Goal: Find specific page/section: Find specific page/section

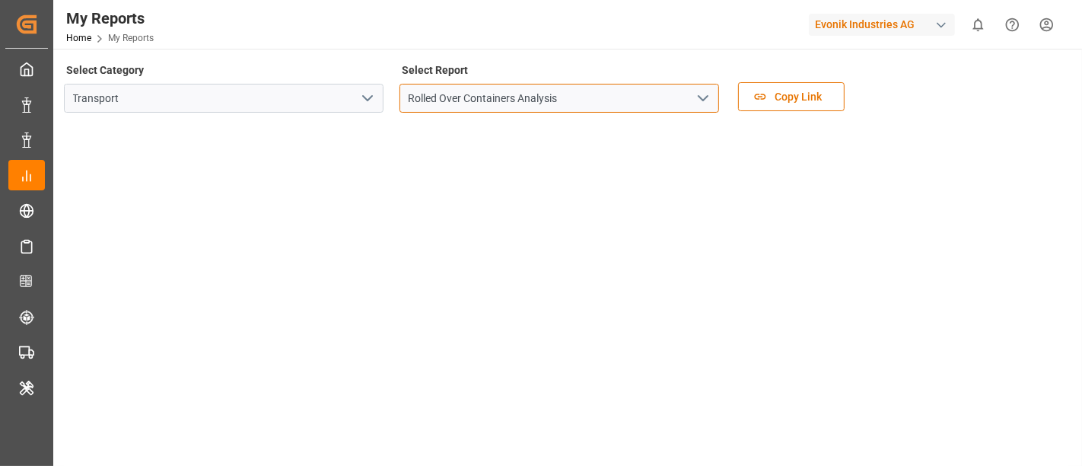
click at [572, 99] on input "Rolled Over Containers Analysis" at bounding box center [560, 98] width 320 height 29
click at [700, 98] on icon "open menu" at bounding box center [703, 98] width 18 height 18
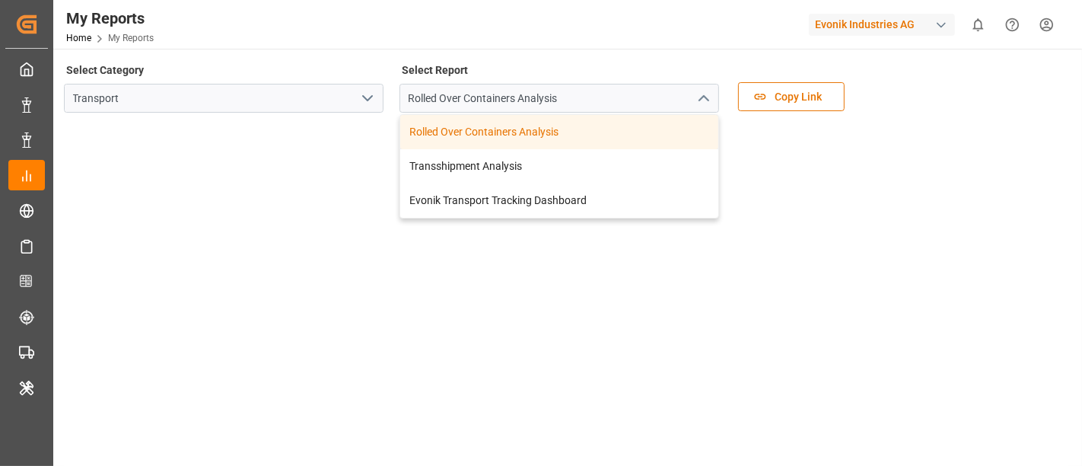
click at [369, 96] on icon "open menu" at bounding box center [368, 98] width 18 height 18
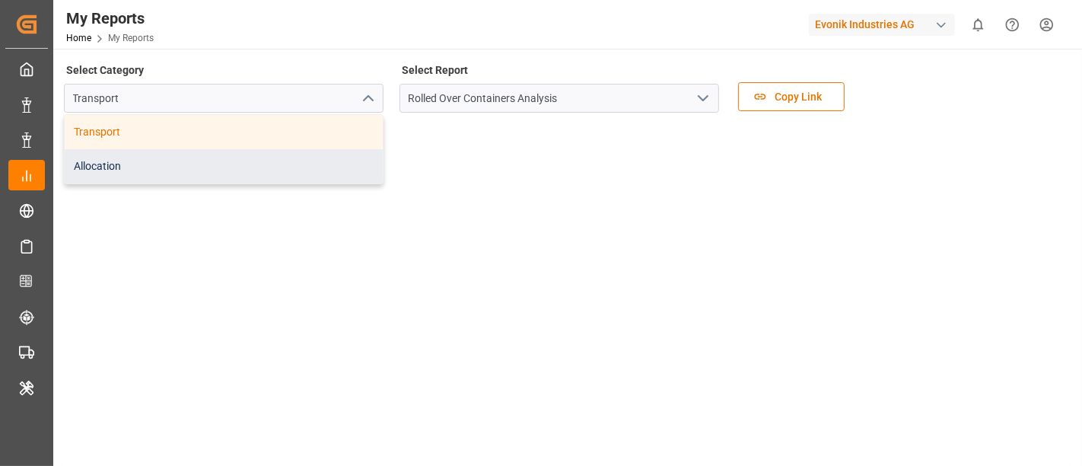
click at [234, 167] on div "Allocation" at bounding box center [224, 166] width 318 height 34
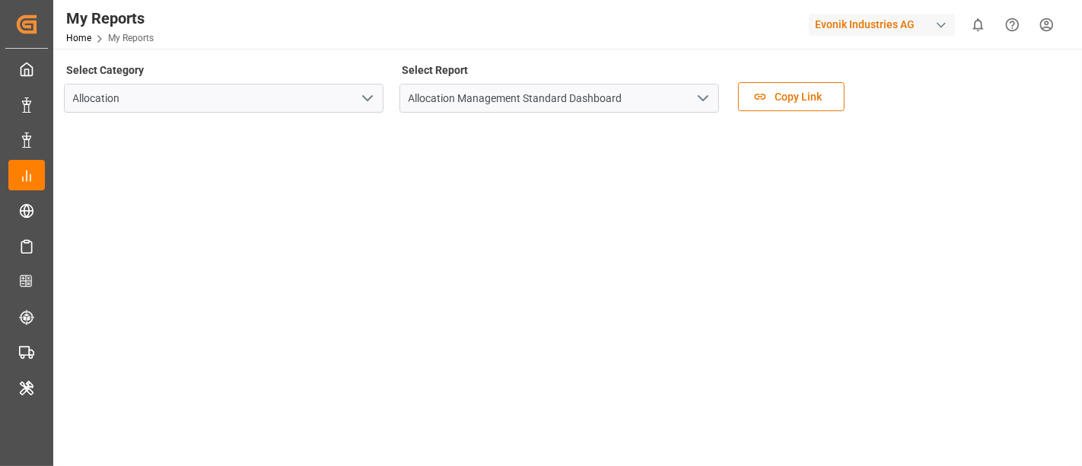
click at [869, 31] on div "Evonik Industries AG" at bounding box center [882, 25] width 146 height 22
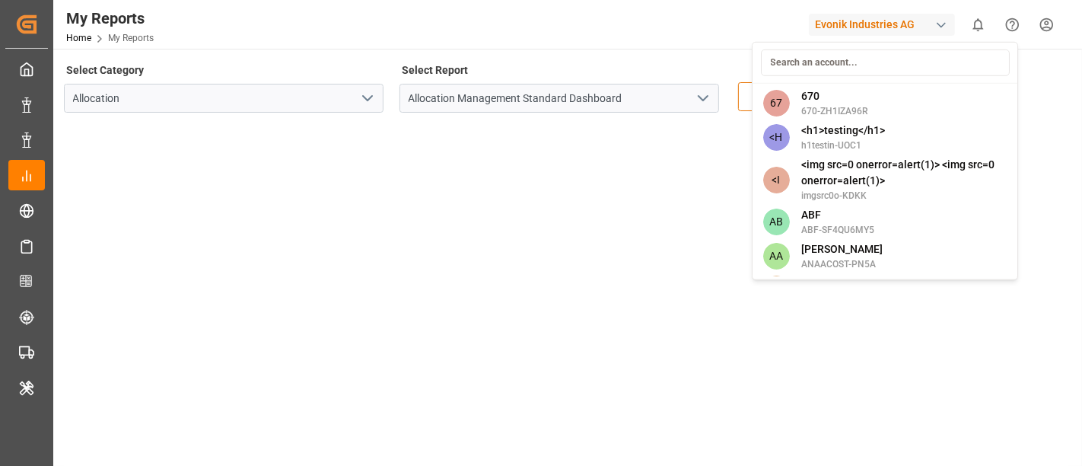
click at [845, 62] on input at bounding box center [885, 62] width 249 height 27
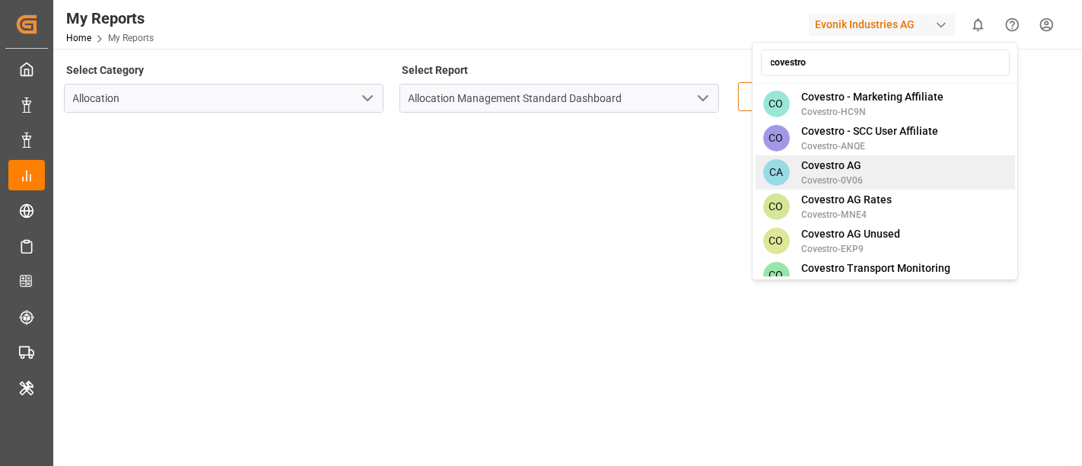
type input "covestro"
click at [881, 155] on div "CA Covestro AG Covestro-0V06" at bounding box center [886, 172] width 260 height 34
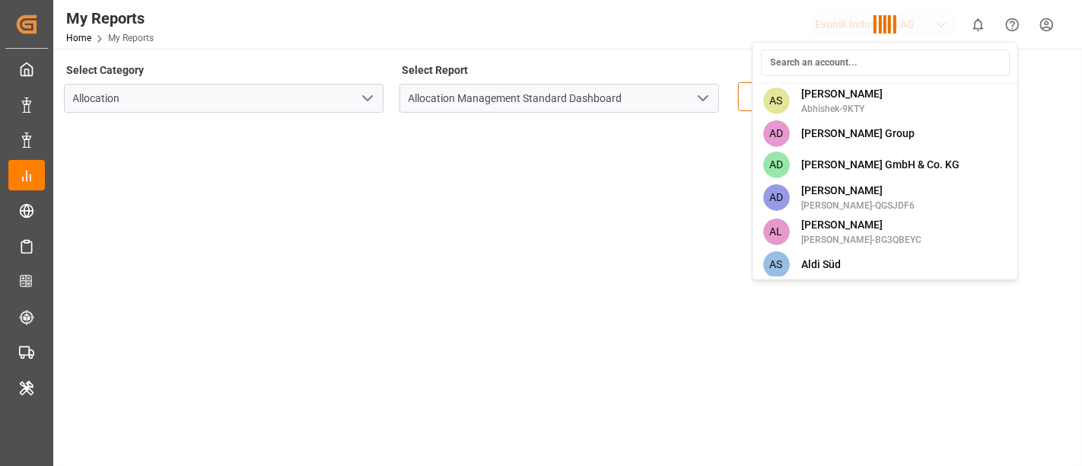
scroll to position [2414, 0]
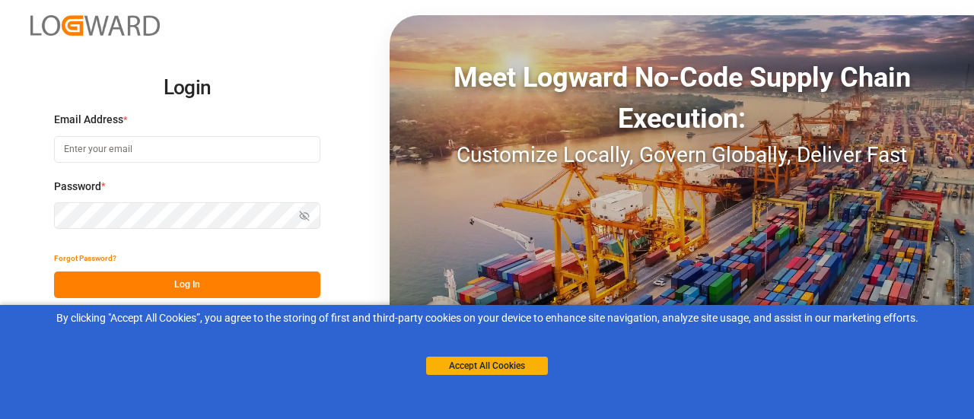
click at [219, 287] on button "Log In" at bounding box center [187, 285] width 266 height 27
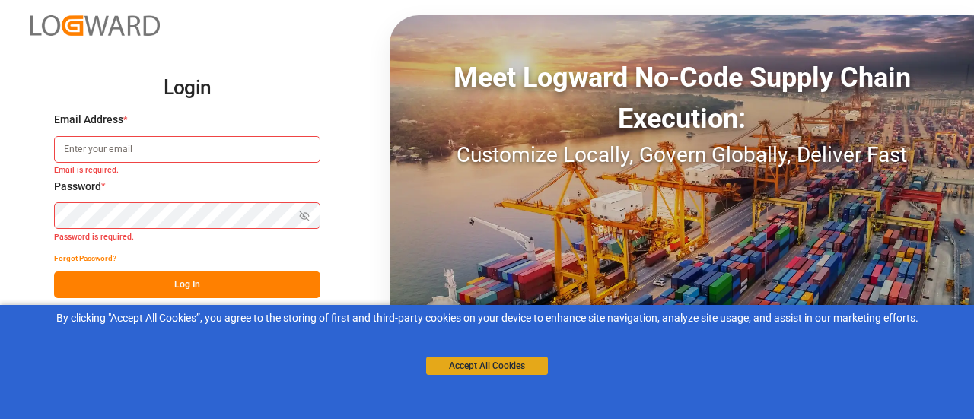
click at [488, 369] on button "Accept All Cookies" at bounding box center [487, 366] width 122 height 18
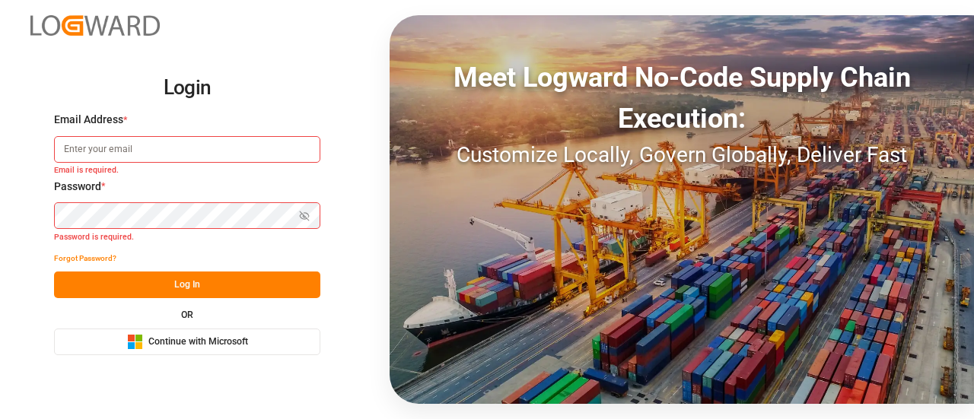
click at [264, 349] on button "Microsoft Logo Continue with Microsoft" at bounding box center [187, 342] width 266 height 27
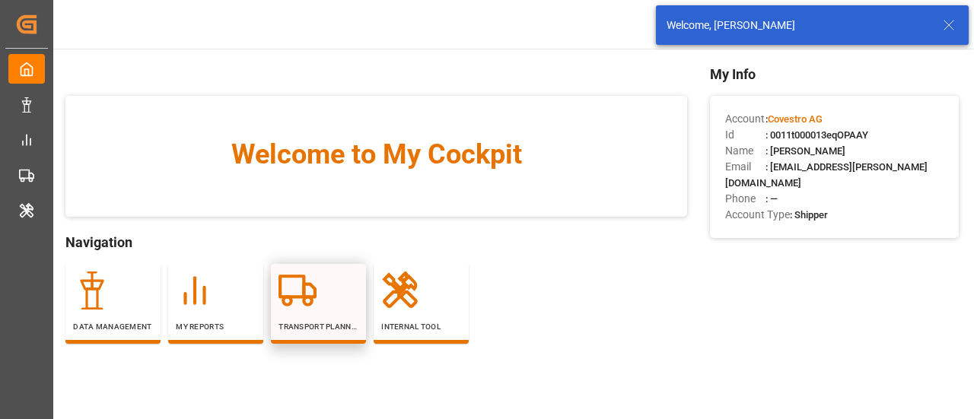
click at [306, 297] on circle at bounding box center [308, 301] width 8 height 8
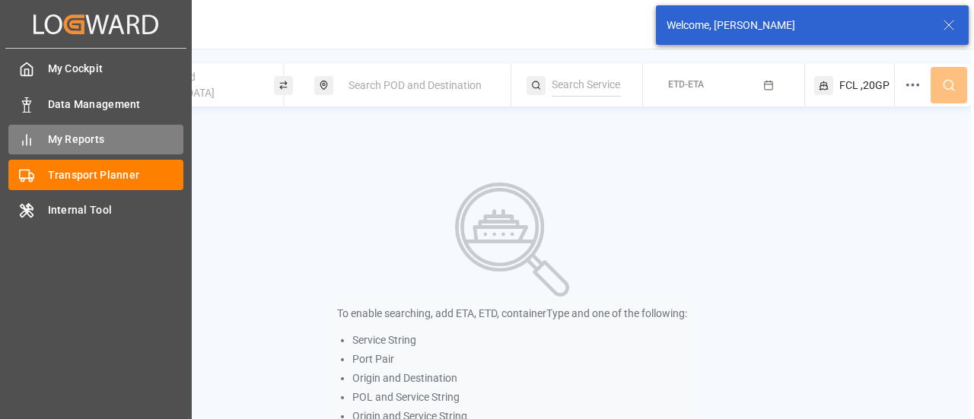
click at [90, 138] on span "My Reports" at bounding box center [116, 140] width 136 height 16
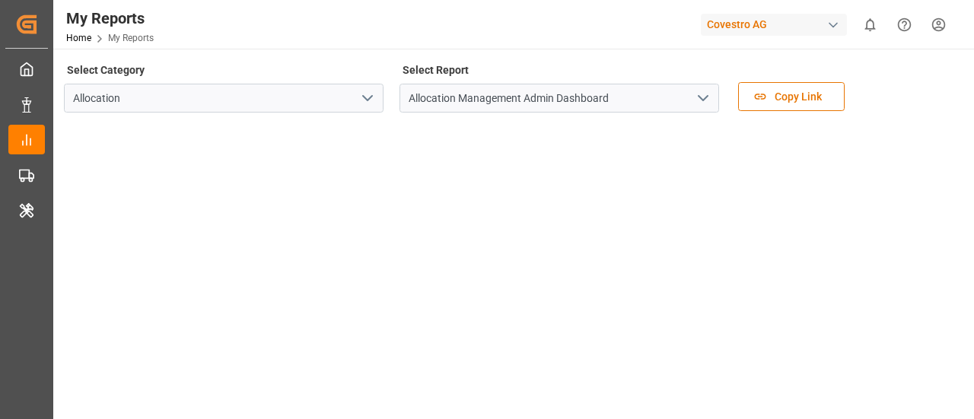
click at [705, 101] on icon "open menu" at bounding box center [703, 98] width 18 height 18
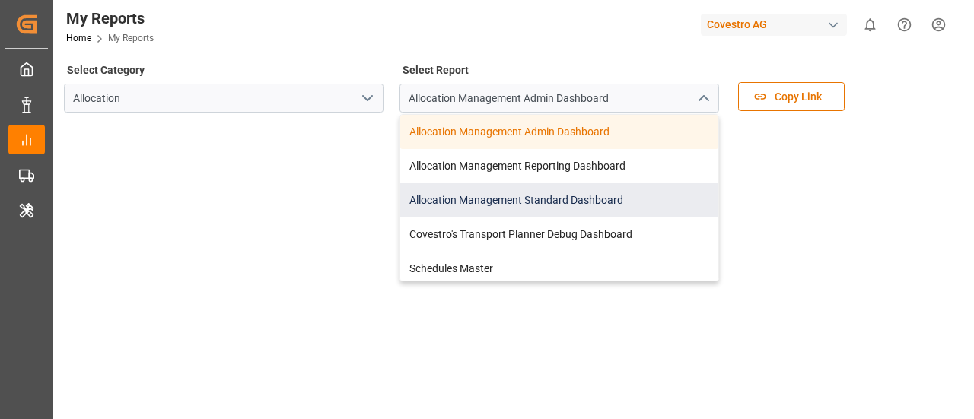
click at [569, 200] on div "Allocation Management Standard Dashboard" at bounding box center [559, 200] width 318 height 34
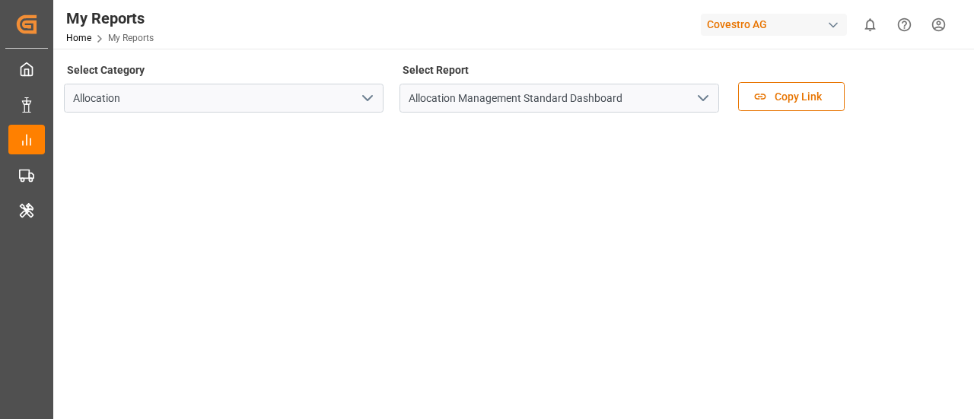
click at [730, 22] on div "Covestro AG" at bounding box center [774, 25] width 146 height 22
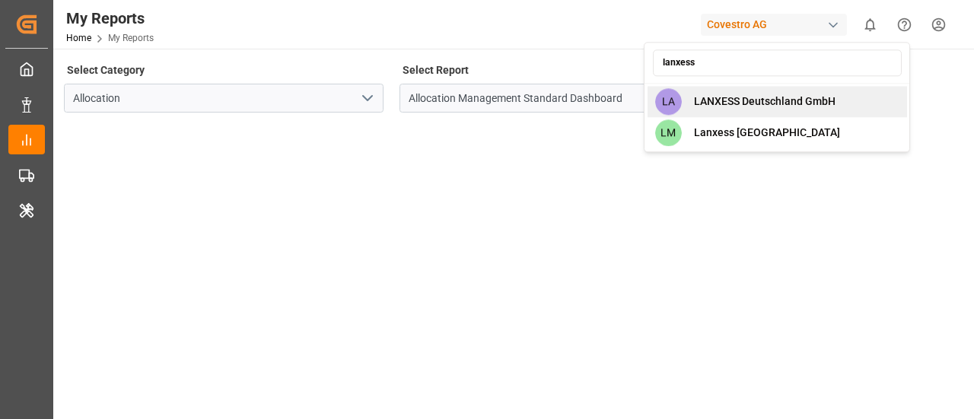
type input "lanxess"
click at [813, 110] on div "LA LANXESS Deutschland GmbH" at bounding box center [778, 101] width 260 height 31
